Goal: Task Accomplishment & Management: Use online tool/utility

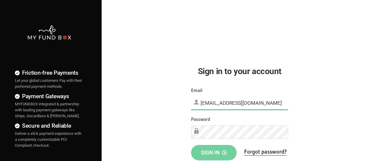
type input "[EMAIL_ADDRESS][DOMAIN_NAME]"
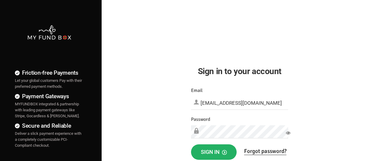
click at [214, 152] on span "Sign in" at bounding box center [214, 152] width 26 height 6
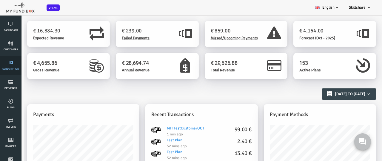
click at [11, 66] on link "Subscription" at bounding box center [11, 65] width 18 height 19
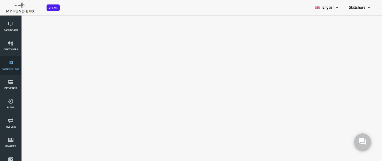
select select "100"
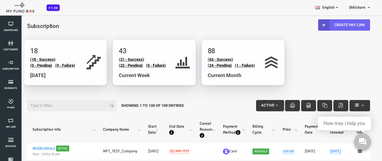
click at [328, 25] on link "Create Pay Link" at bounding box center [329, 24] width 52 height 11
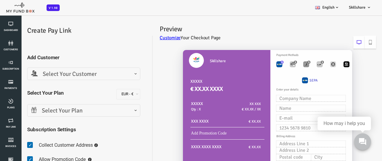
click at [68, 74] on span "Select Your Customer" at bounding box center [68, 74] width 105 height 9
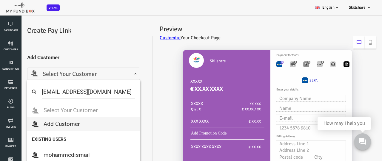
type input "mftmail2box@mailinator.com"
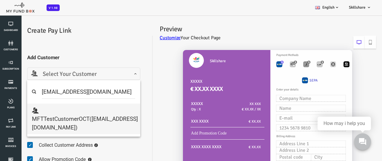
select select "mftmail2box@mailinator.com"
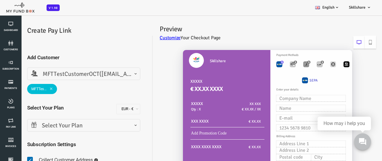
click at [68, 126] on span "Select Your Plan" at bounding box center [68, 125] width 105 height 9
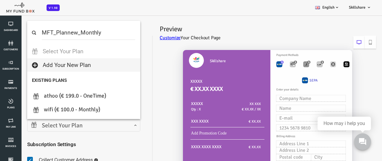
select select "MFT_Plannew_Monthly"
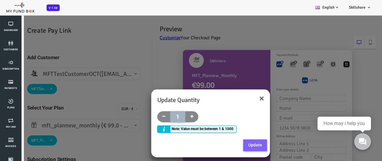
click at [239, 145] on button "Update" at bounding box center [240, 146] width 24 height 12
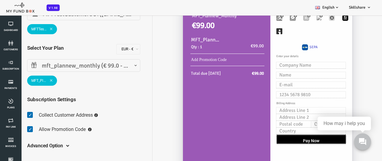
scroll to position [15, 0]
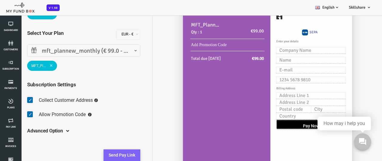
click at [107, 155] on button "Send Pay Link" at bounding box center [106, 156] width 37 height 12
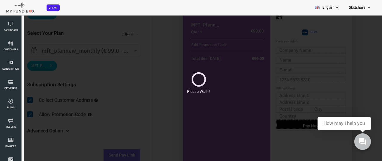
scroll to position [0, 0]
